Goal: Transaction & Acquisition: Purchase product/service

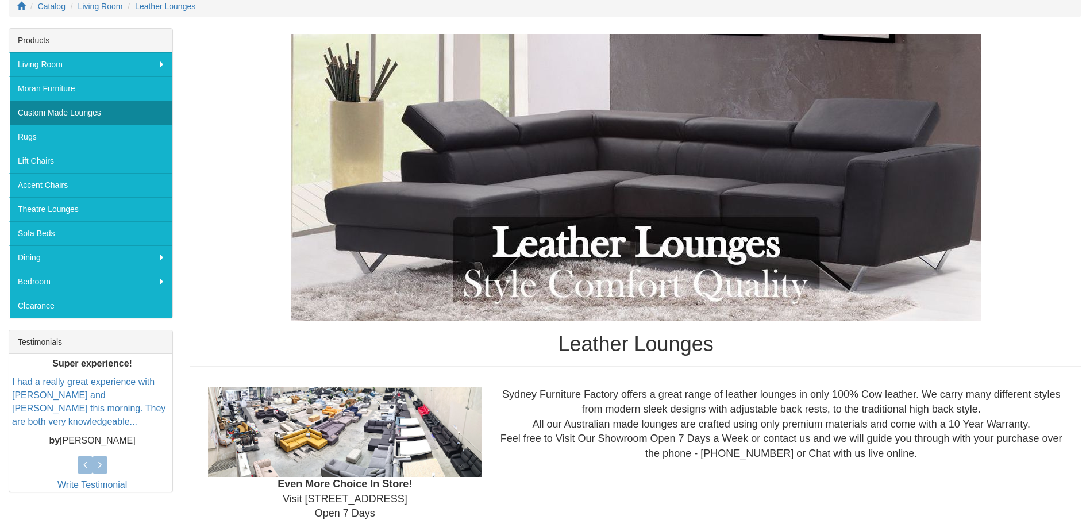
scroll to position [115, 0]
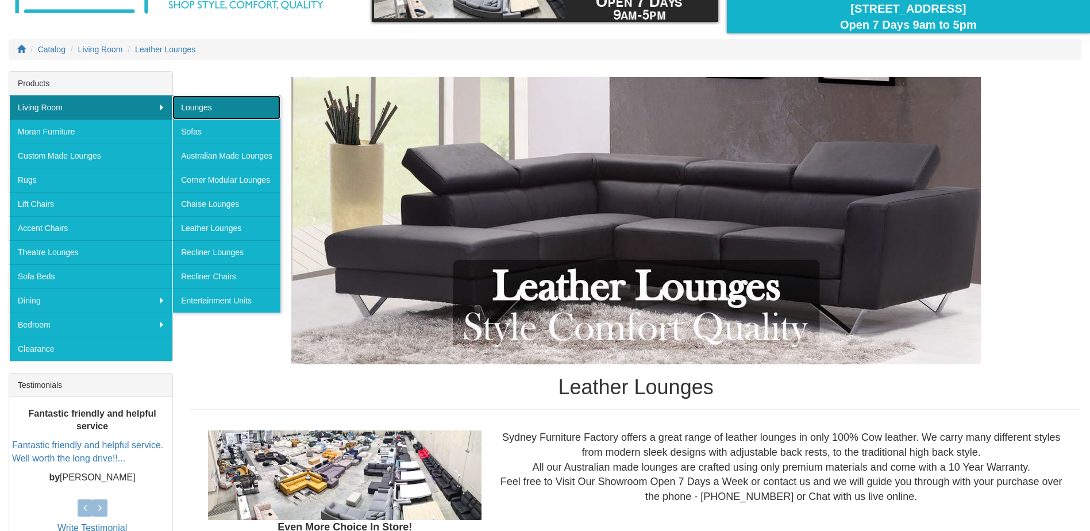
click at [208, 103] on link "Lounges" at bounding box center [226, 107] width 108 height 24
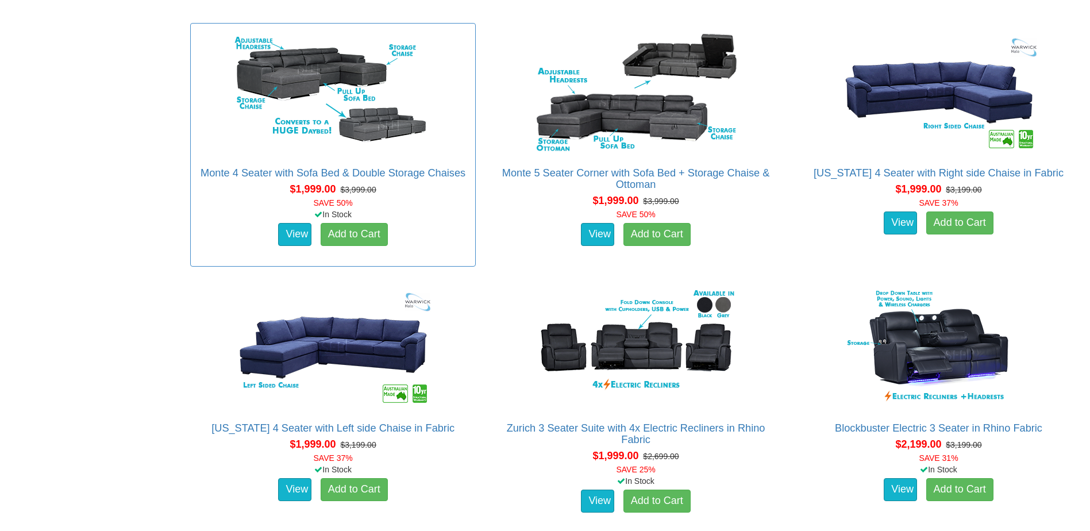
scroll to position [1666, 0]
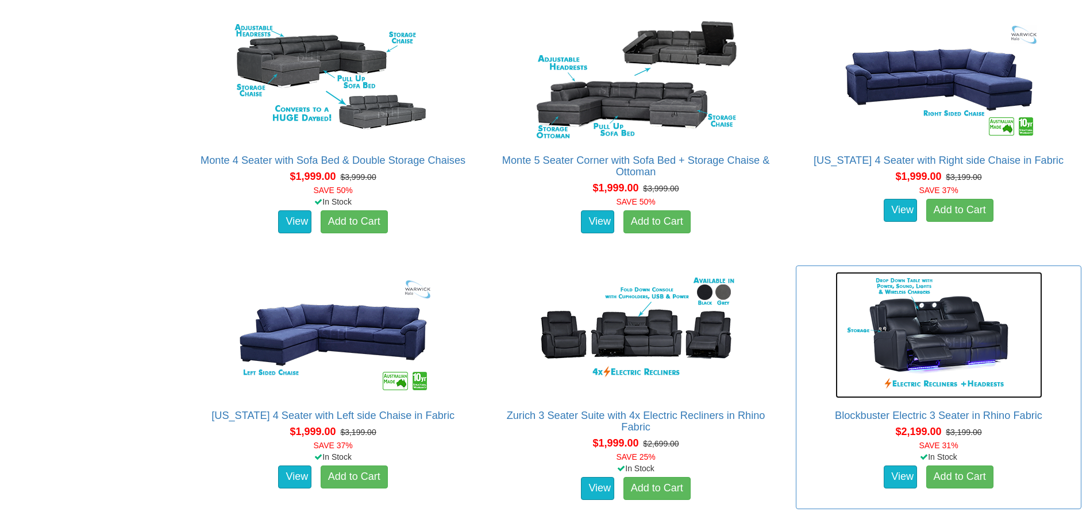
click at [923, 345] on img at bounding box center [938, 335] width 207 height 126
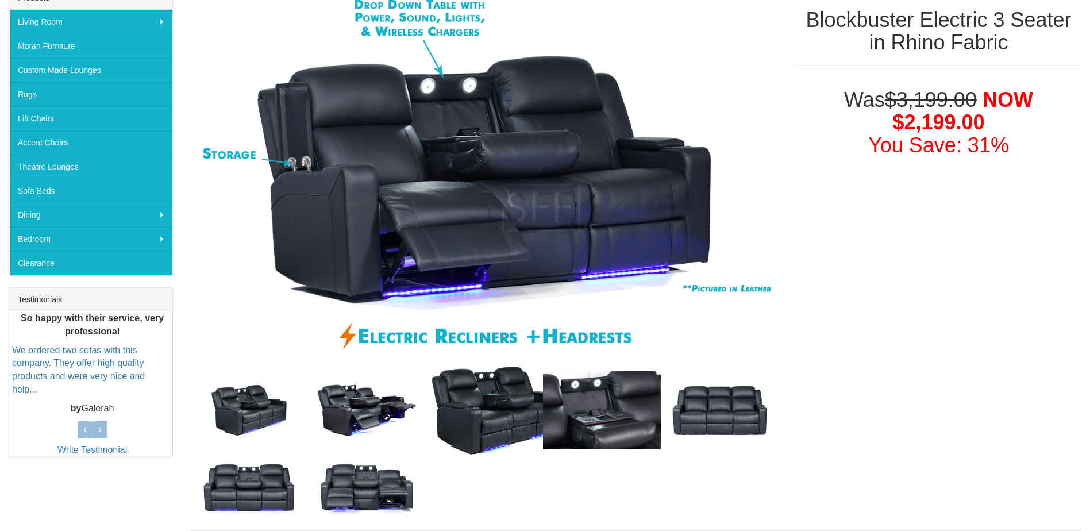
scroll to position [172, 0]
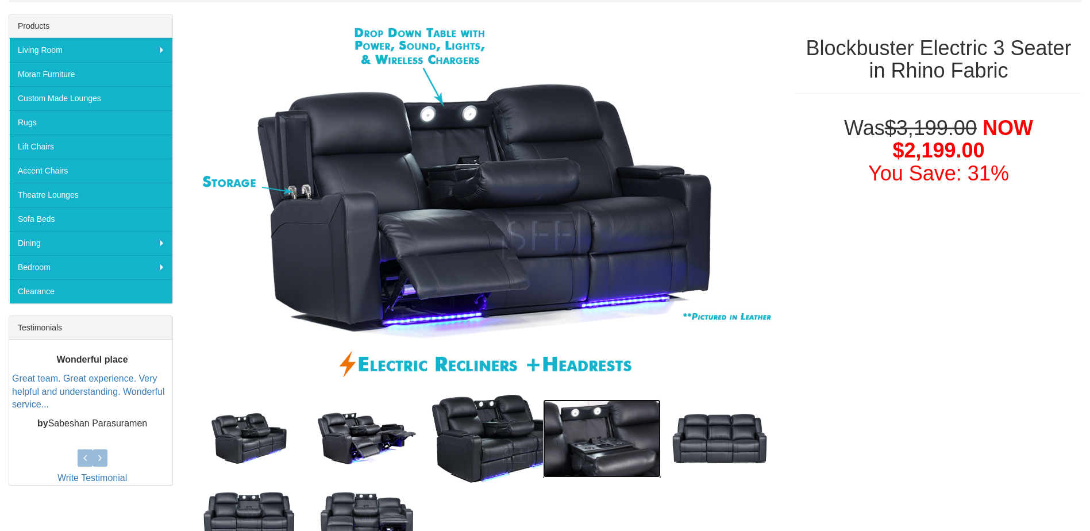
click at [569, 421] on img at bounding box center [602, 438] width 118 height 79
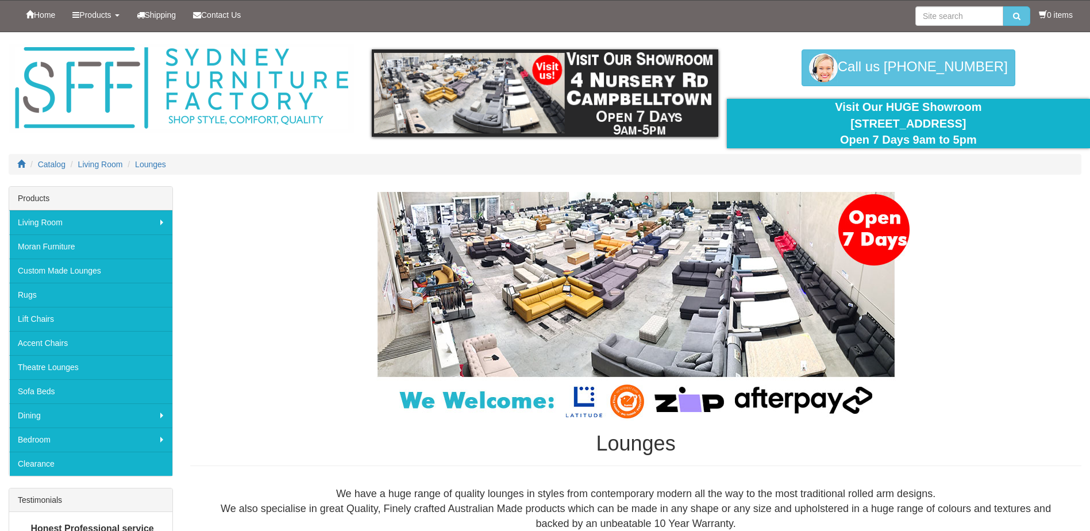
scroll to position [1666, 0]
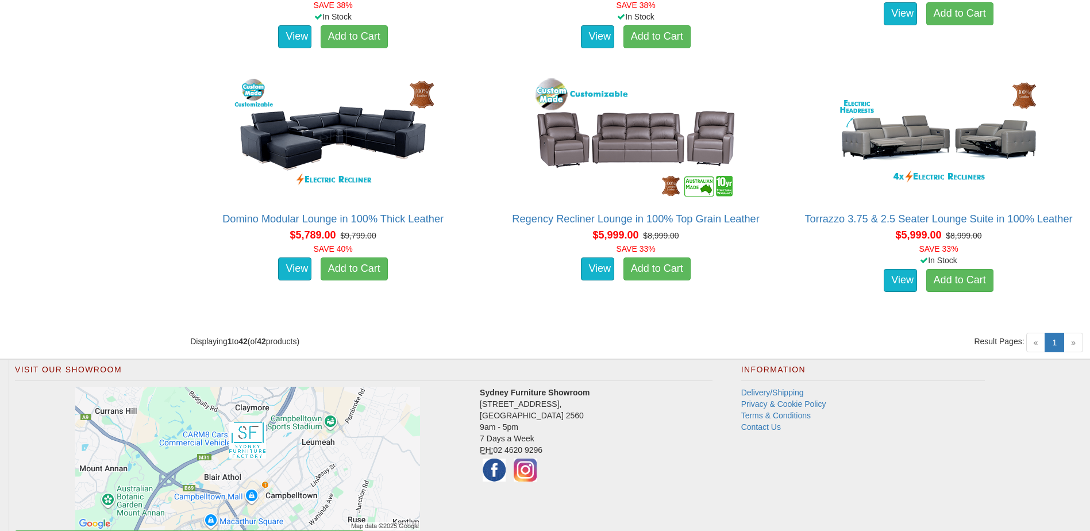
scroll to position [3935, 0]
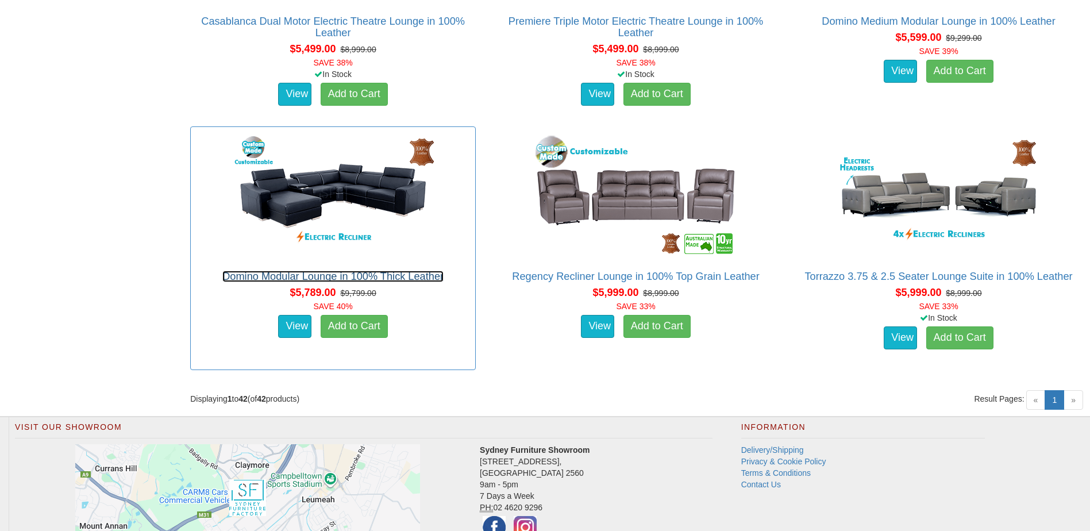
click at [317, 279] on link "Domino Modular Lounge in 100% Thick Leather" at bounding box center [332, 276] width 221 height 11
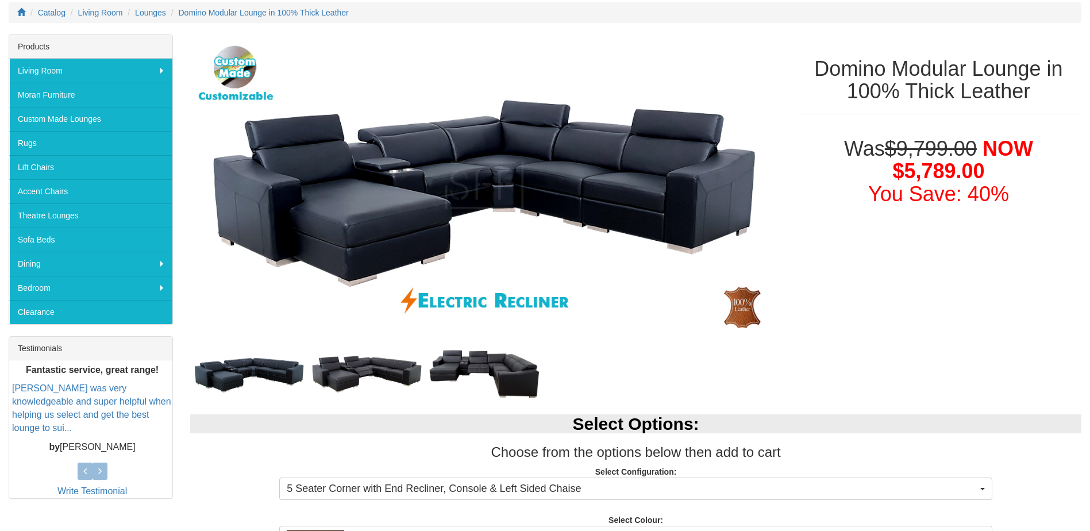
scroll to position [172, 0]
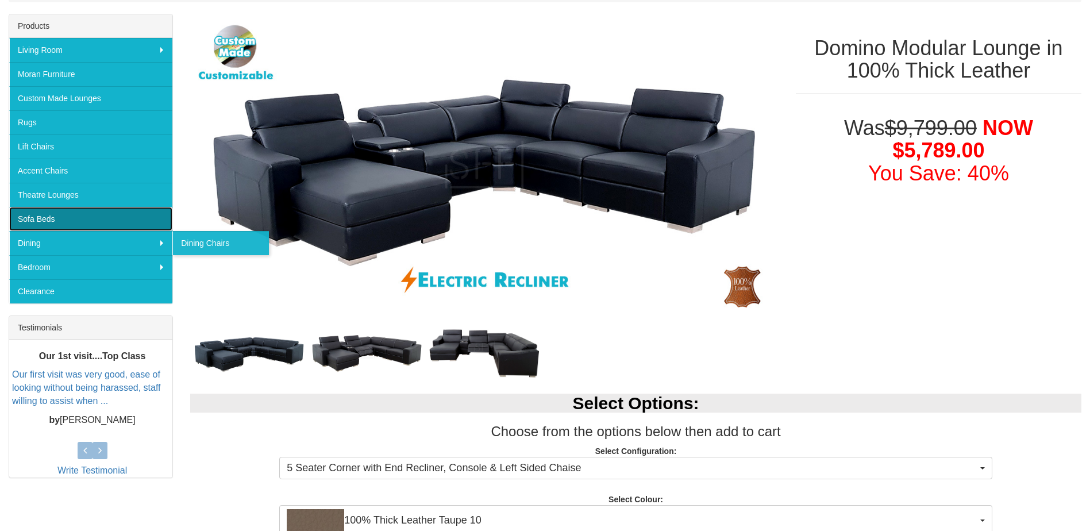
click at [39, 222] on link "Sofa Beds" at bounding box center [90, 219] width 163 height 24
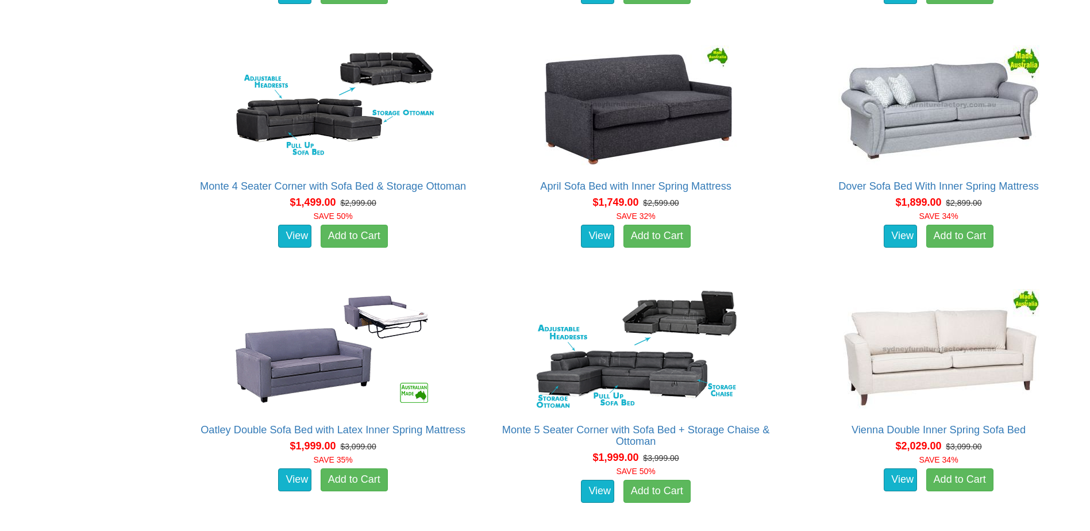
scroll to position [1034, 0]
